Goal: Contribute content: Contribute content

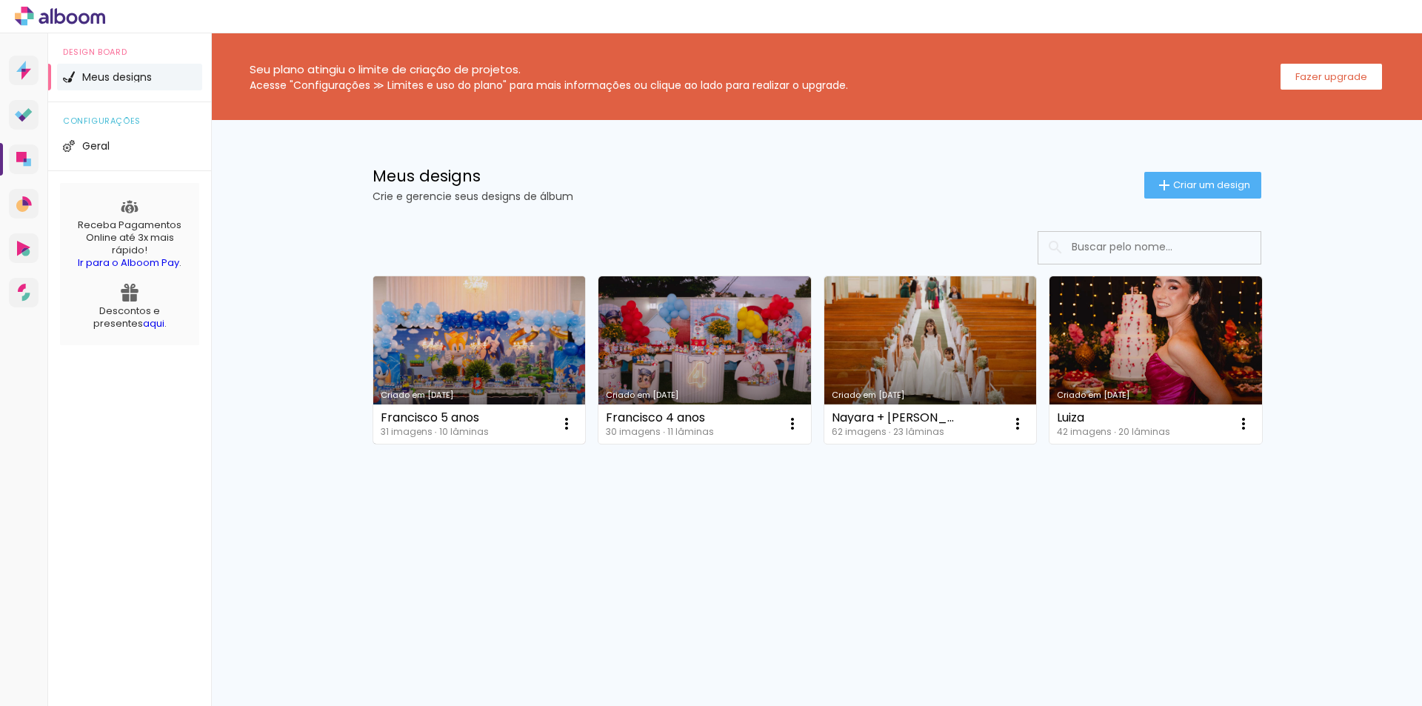
click at [450, 344] on link "Criado em [DATE]" at bounding box center [479, 359] width 213 height 167
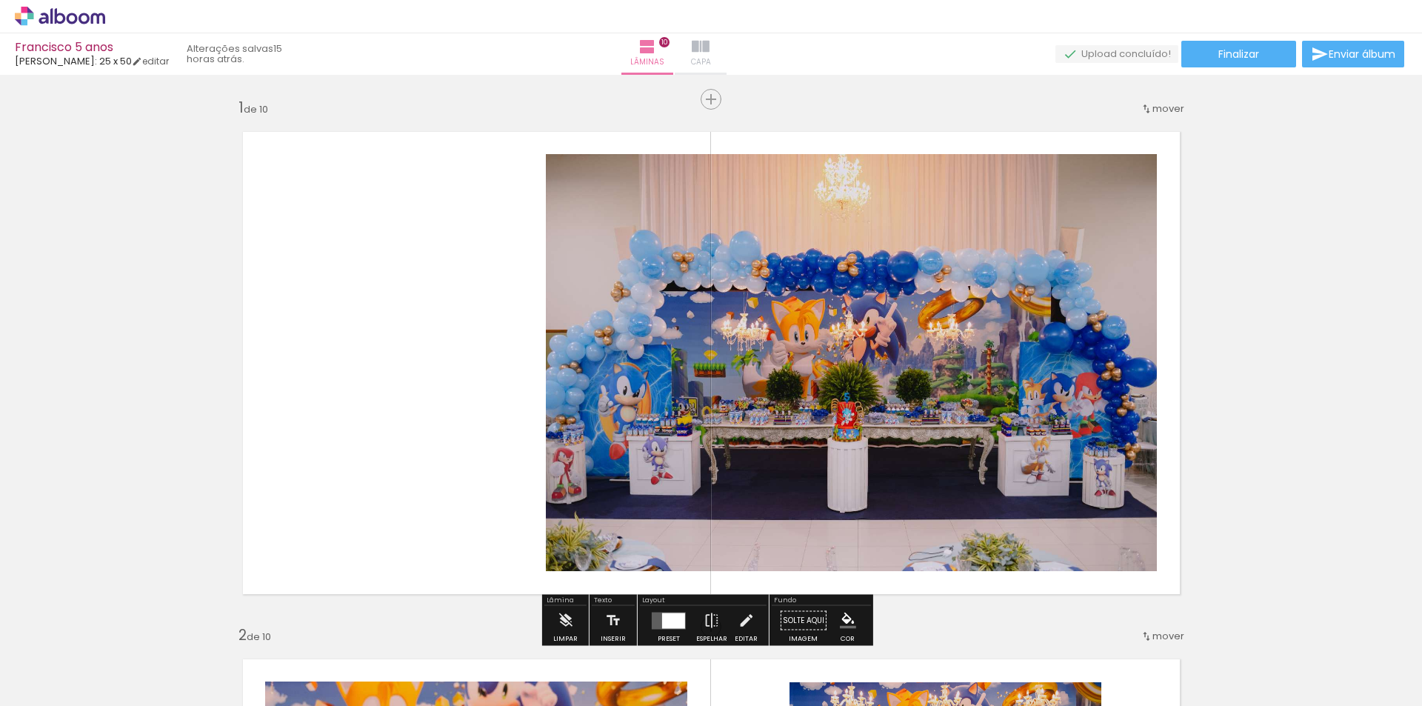
click at [710, 47] on iron-icon at bounding box center [701, 47] width 18 height 18
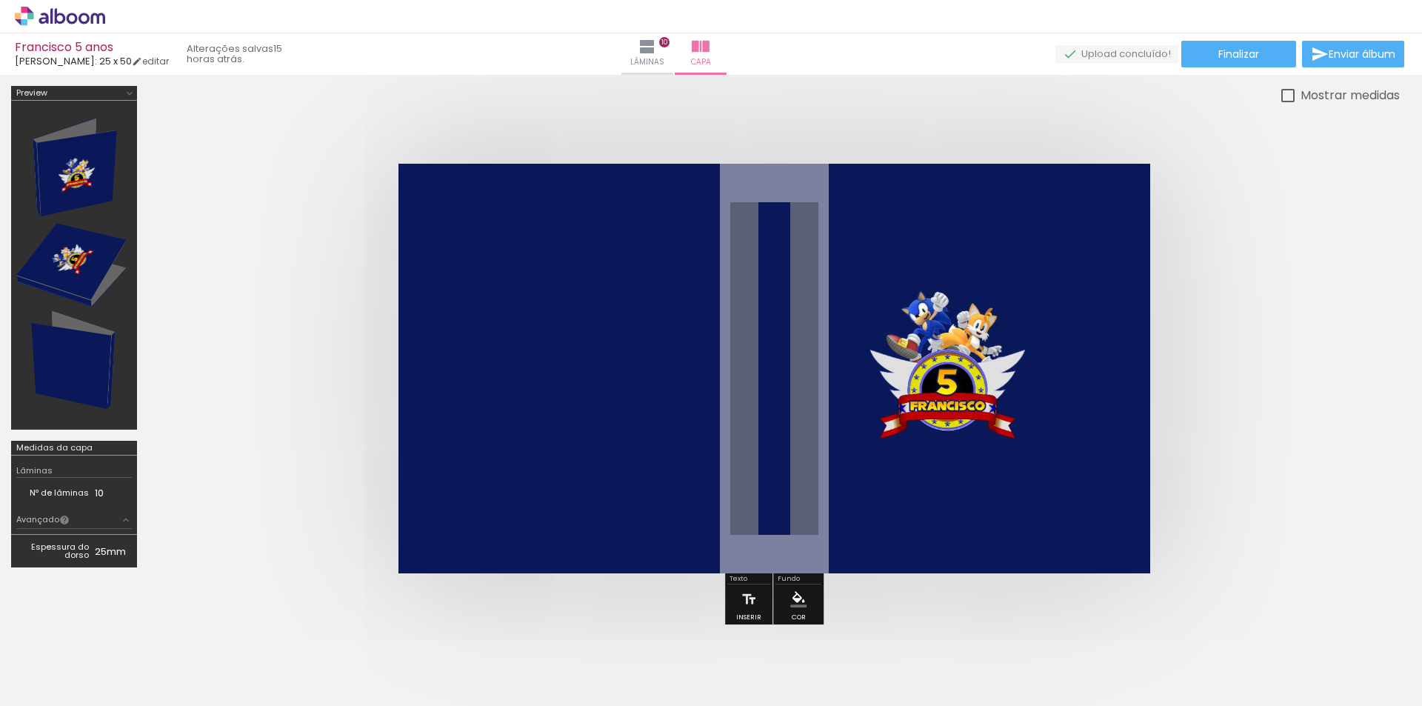
click at [58, 689] on span "Adicionar Fotos" at bounding box center [52, 686] width 44 height 16
click at [0, 0] on input "file" at bounding box center [0, 0] width 0 height 0
